Goal: Communication & Community: Answer question/provide support

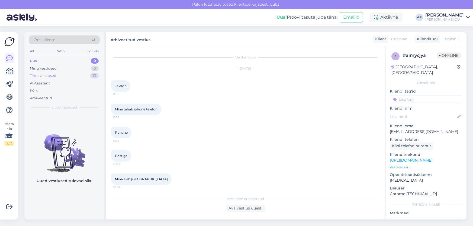
click at [78, 73] on div "Tiimi vestlused 13" at bounding box center [64, 76] width 71 height 8
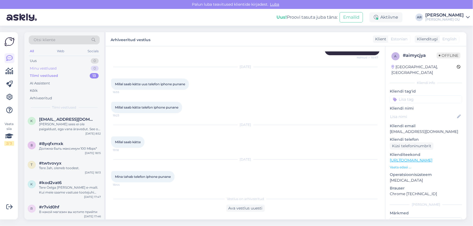
click at [77, 65] on div "Minu vestlused 0" at bounding box center [64, 69] width 71 height 8
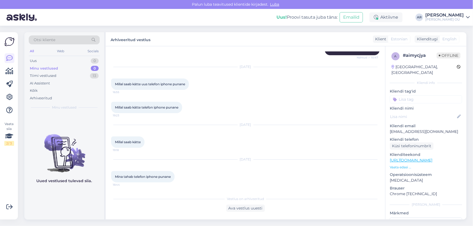
click at [79, 69] on div "Minu vestlused 0" at bounding box center [64, 69] width 71 height 8
click at [72, 57] on div "Uus 0" at bounding box center [64, 61] width 71 height 8
click at [68, 69] on div "Minu vestlused 0" at bounding box center [64, 69] width 71 height 8
click at [71, 58] on div "Uus 0" at bounding box center [64, 61] width 71 height 8
click at [69, 68] on div "Minu vestlused 0" at bounding box center [64, 69] width 71 height 8
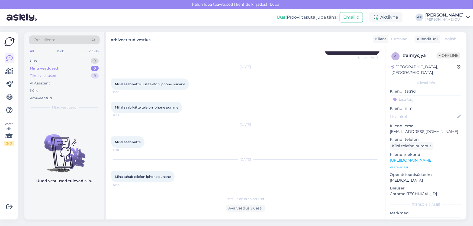
click at [70, 74] on div "Tiimi vestlused 9" at bounding box center [64, 76] width 71 height 8
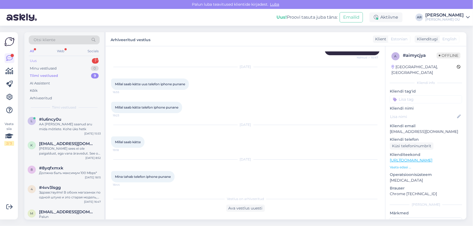
drag, startPoint x: 75, startPoint y: 59, endPoint x: 70, endPoint y: 58, distance: 5.8
click at [72, 58] on div "Uus 1" at bounding box center [64, 61] width 71 height 8
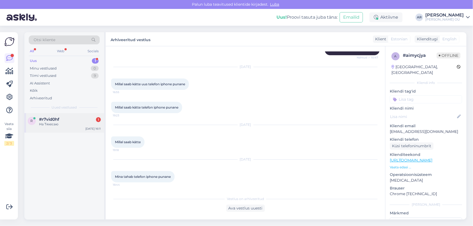
click at [82, 127] on div "r #r7vid0hf 1 На Тяхесаю [DATE] 16:11" at bounding box center [64, 123] width 80 height 20
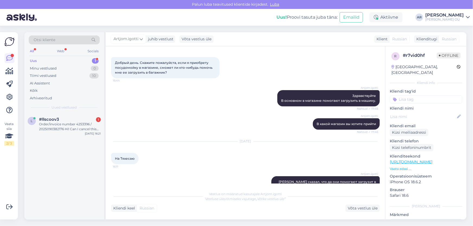
scroll to position [43, 0]
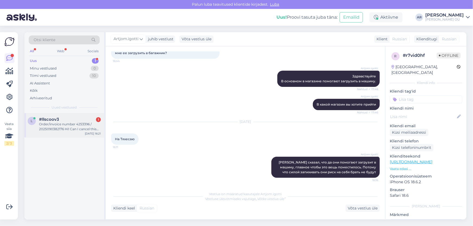
click at [75, 133] on div "l #llscoov3 1 Order/invoice number 4253396 / 2025090382176 Hi! Can I cancel thi…" at bounding box center [64, 125] width 80 height 24
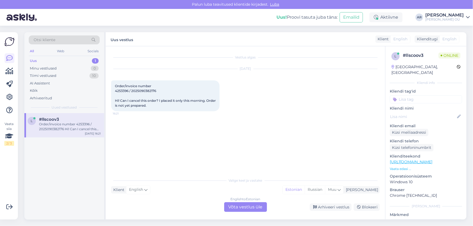
scroll to position [0, 0]
click at [147, 85] on span "Order/invoice number 4253396 / 2025090382176 Hi! Can I cancel this order? I pla…" at bounding box center [166, 96] width 102 height 24
click at [126, 91] on span "Order/invoice number 4253396 / 2025090382176 Hi! Can I cancel this order? I pla…" at bounding box center [166, 96] width 102 height 24
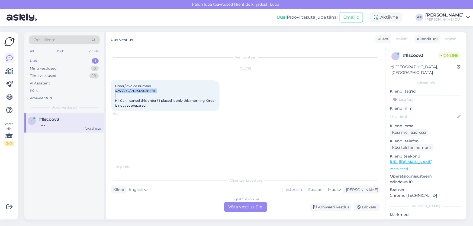
click at [126, 91] on span "Order/invoice number 4253396 / 2025090382176 Hi! Can I cancel this order? I pla…" at bounding box center [166, 96] width 102 height 24
click at [129, 91] on span "Order/invoice number 4253396 / 2025090382176 Hi! Can I cancel this order? I pla…" at bounding box center [166, 96] width 102 height 24
drag, startPoint x: 128, startPoint y: 91, endPoint x: 115, endPoint y: 91, distance: 12.7
click at [115, 91] on span "Order/invoice number 4253396 / 2025090382176 Hi! Can I cancel this order? I pla…" at bounding box center [166, 96] width 102 height 24
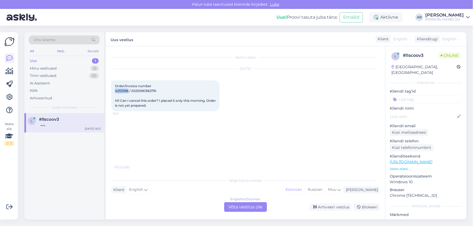
copy span "4253396"
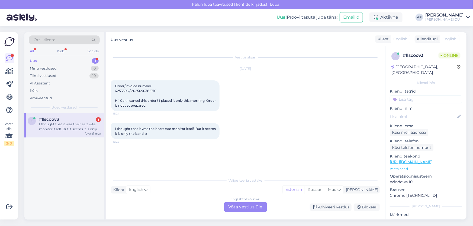
drag, startPoint x: 232, startPoint y: 201, endPoint x: 232, endPoint y: 206, distance: 5.2
click at [232, 201] on div "English to Estonian" at bounding box center [246, 199] width 30 height 5
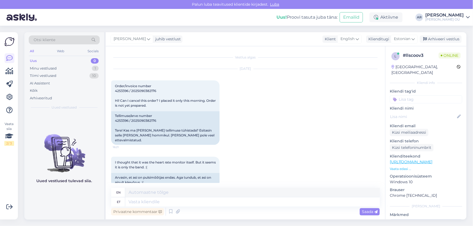
click at [233, 209] on div "Privaatne kommentaar Saada" at bounding box center [245, 212] width 268 height 10
click at [171, 196] on textarea at bounding box center [252, 192] width 254 height 9
click at [171, 200] on textarea at bounding box center [252, 201] width 254 height 9
type textarea "[PERSON_NAME]"
type textarea "Tere!"
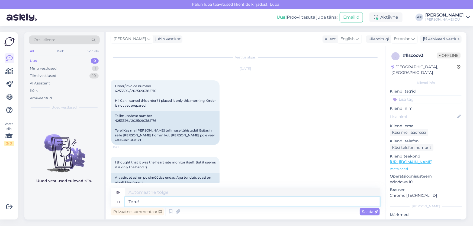
type textarea "Hello"
type textarea "Tere!"
type textarea "Hello!"
type textarea "Tere! [GEOGRAPHIC_DATA]"
type textarea "Hello! Customer"
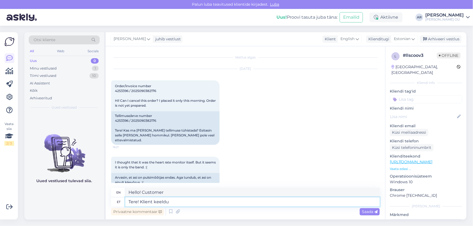
type textarea "Tere! Klient keeldus"
type textarea "Hello! The customer refused"
type textarea "Tere! [GEOGRAPHIC_DATA]"
type textarea "Hello! Customer"
type textarea "Tere!"
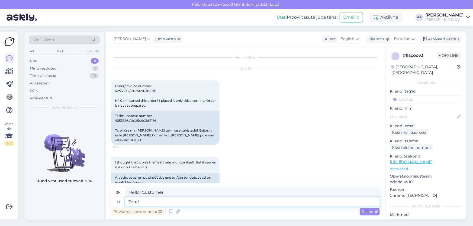
type textarea "Hello!"
type textarea "Tere! Tühistame te"
type textarea "Hello! We are canceling."
type textarea "Tere! Tühistame tellimuse"
type textarea "Hello! We are canceling the order."
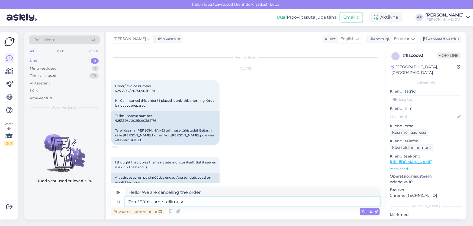
type textarea "Tere! Tühistame tellimuse."
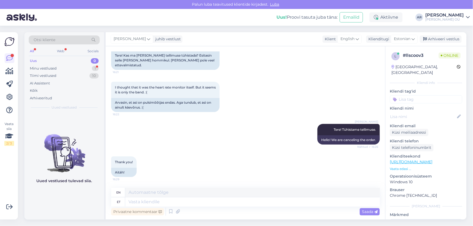
scroll to position [70, 0]
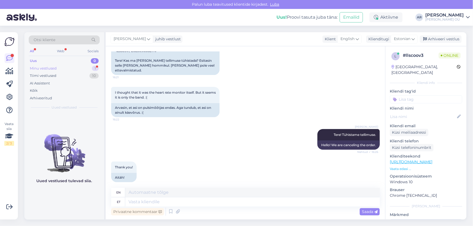
click at [89, 68] on div "Minu vestlused 1" at bounding box center [64, 69] width 71 height 8
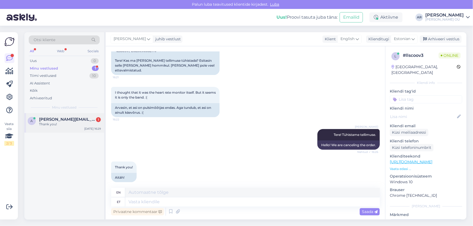
click at [81, 119] on span "[PERSON_NAME][EMAIL_ADDRESS][PERSON_NAME][DOMAIN_NAME]" at bounding box center [67, 119] width 56 height 5
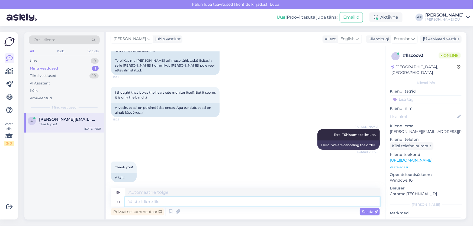
click at [159, 201] on textarea at bounding box center [252, 201] width 254 height 9
click at [443, 38] on div "Arhiveeri vestlus" at bounding box center [441, 38] width 42 height 7
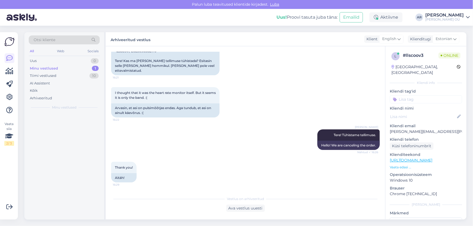
scroll to position [64, 0]
